Goal: Navigation & Orientation: Find specific page/section

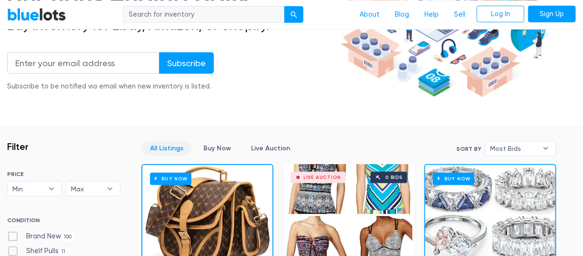
scroll to position [155, 0]
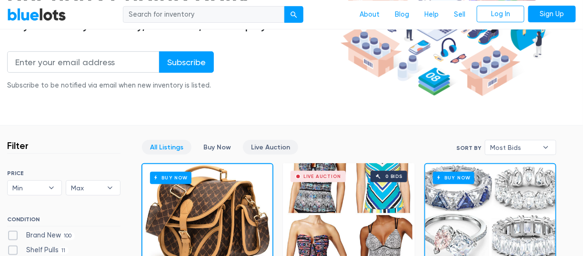
click at [266, 150] on link "Live Auction" at bounding box center [270, 147] width 55 height 15
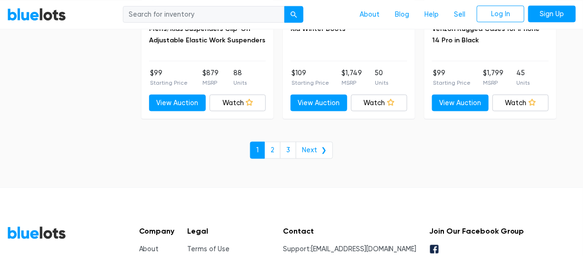
scroll to position [3752, 0]
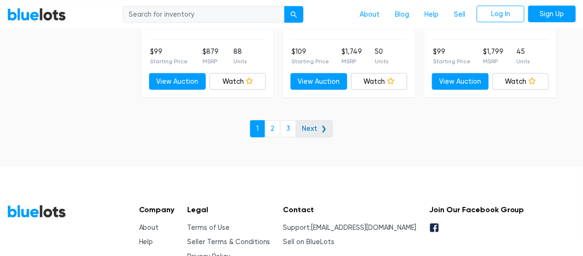
click at [316, 121] on link "Next ❯" at bounding box center [314, 129] width 37 height 17
